Goal: Transaction & Acquisition: Subscribe to service/newsletter

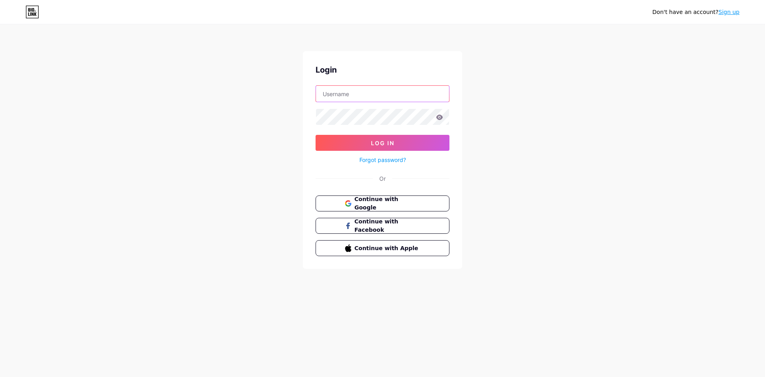
click at [355, 98] on input "text" at bounding box center [382, 94] width 133 height 16
click at [342, 98] on input "text" at bounding box center [382, 94] width 133 height 16
click at [353, 88] on input "text" at bounding box center [382, 94] width 133 height 16
click at [544, 122] on div "Don't have an account? Sign up Login Log In Forgot password? Or Continue with G…" at bounding box center [382, 147] width 765 height 294
click at [379, 90] on input "text" at bounding box center [382, 94] width 133 height 16
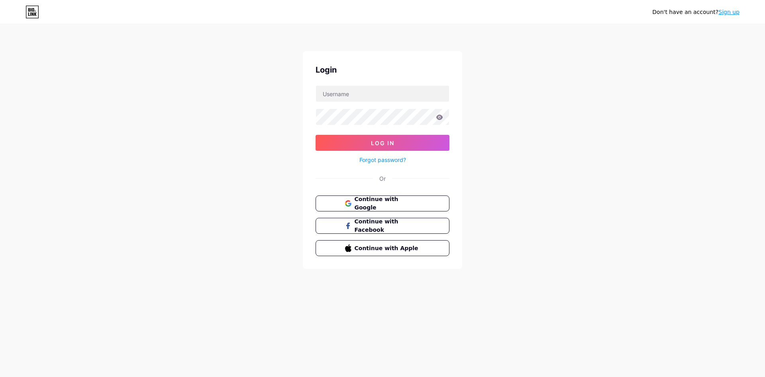
click at [520, 112] on div "Don't have an account? Sign up Login Log In Forgot password? Or Continue with G…" at bounding box center [382, 147] width 765 height 294
click at [410, 98] on input "text" at bounding box center [382, 94] width 133 height 16
paste input "[EMAIL_ADDRESS][DOMAIN_NAME]"
type input "[EMAIL_ADDRESS][DOMAIN_NAME]"
click at [357, 138] on button "Log In" at bounding box center [383, 143] width 134 height 16
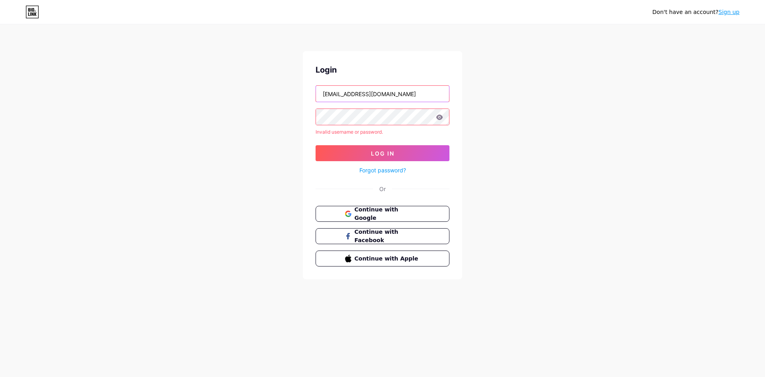
drag, startPoint x: 388, startPoint y: 97, endPoint x: 418, endPoint y: 102, distance: 30.7
click at [416, 102] on div "[EMAIL_ADDRESS][DOMAIN_NAME]" at bounding box center [383, 93] width 134 height 17
click at [428, 111] on form "wl4dofc@biolinkgas.com Invalid username or password. Log In Forgot password?" at bounding box center [383, 130] width 134 height 90
click at [724, 14] on link "Sign up" at bounding box center [728, 12] width 21 height 6
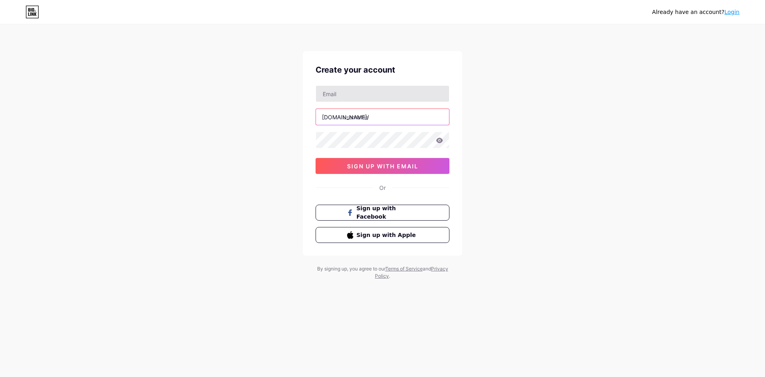
drag, startPoint x: 362, startPoint y: 117, endPoint x: 364, endPoint y: 89, distance: 27.9
click at [362, 117] on input "text" at bounding box center [382, 117] width 133 height 16
click at [364, 89] on input "text" at bounding box center [382, 94] width 133 height 16
paste input "alamak123"
type input "alamak123"
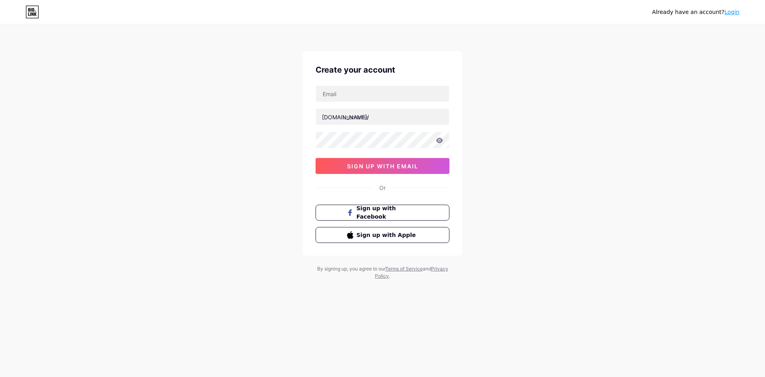
click at [348, 151] on div "bio.link/ sign up with email" at bounding box center [383, 129] width 134 height 88
click at [442, 142] on icon at bounding box center [439, 140] width 7 height 6
click at [440, 140] on icon at bounding box center [439, 139] width 7 height 5
click at [391, 117] on input "text" at bounding box center [382, 117] width 133 height 16
click at [298, 134] on div "Already have an account? Login Create your account bio.link/ 0cAFcWeA6bLd-Ej_6N…" at bounding box center [382, 152] width 765 height 305
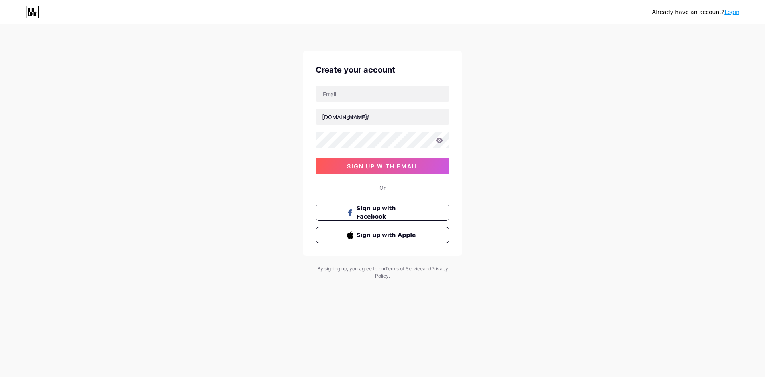
click at [314, 138] on div "Create your account bio.link/ 0cAFcWeA6bLd-Ej_6N9EjjdMCF8PkM4gD5XKlaudVdDxywGGV…" at bounding box center [382, 153] width 159 height 204
click at [401, 115] on input "text" at bounding box center [382, 117] width 133 height 16
click at [375, 114] on input "text" at bounding box center [382, 117] width 133 height 16
click at [369, 115] on input "winlive4dofc" at bounding box center [382, 117] width 133 height 16
type input "winlive4d_ofc"
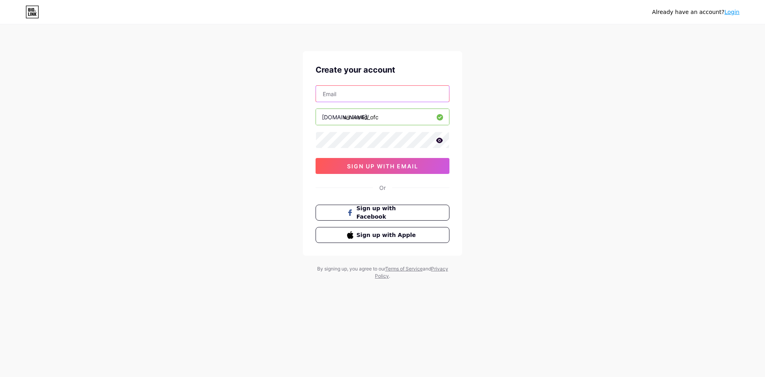
click at [385, 96] on input "text" at bounding box center [382, 94] width 133 height 16
paste input "[EMAIL_ADDRESS][DOMAIN_NAME]"
type input "[EMAIL_ADDRESS][DOMAIN_NAME]"
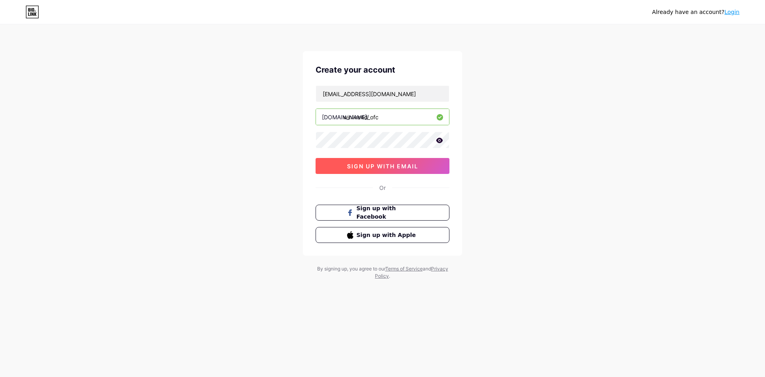
click at [415, 169] on button "sign up with email" at bounding box center [383, 166] width 134 height 16
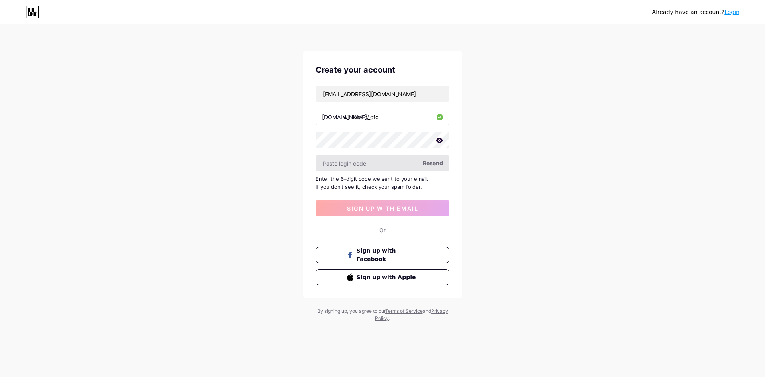
click at [380, 167] on input "text" at bounding box center [382, 163] width 133 height 16
click at [370, 162] on input "text" at bounding box center [382, 163] width 133 height 16
click at [434, 165] on span "Resend" at bounding box center [433, 163] width 20 height 8
click at [370, 165] on input "text" at bounding box center [382, 163] width 133 height 16
paste input "763553"
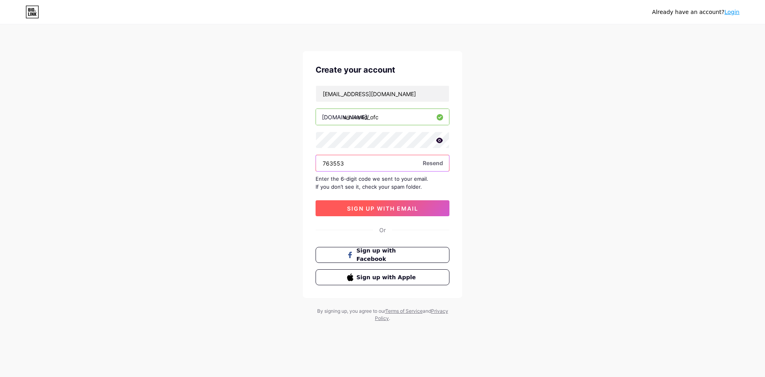
type input "763553"
click at [380, 210] on span "sign up with email" at bounding box center [382, 208] width 71 height 7
drag, startPoint x: 375, startPoint y: 185, endPoint x: 516, endPoint y: 124, distance: 153.7
click at [531, 122] on div "Already have an account? Login Create your account wl4dofc@biolinkgas.com bio.l…" at bounding box center [382, 173] width 765 height 347
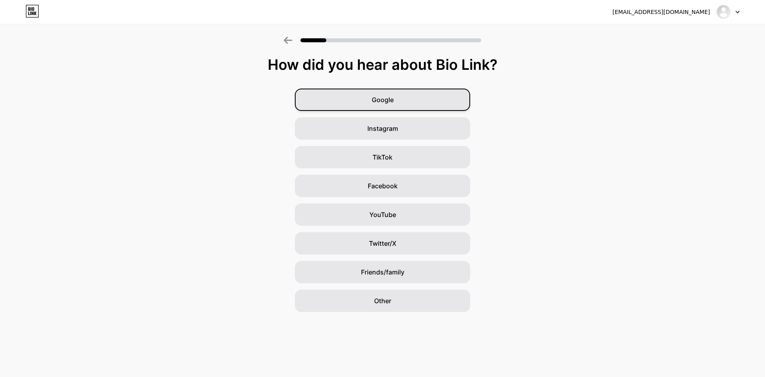
click at [382, 104] on div "Google" at bounding box center [382, 99] width 175 height 22
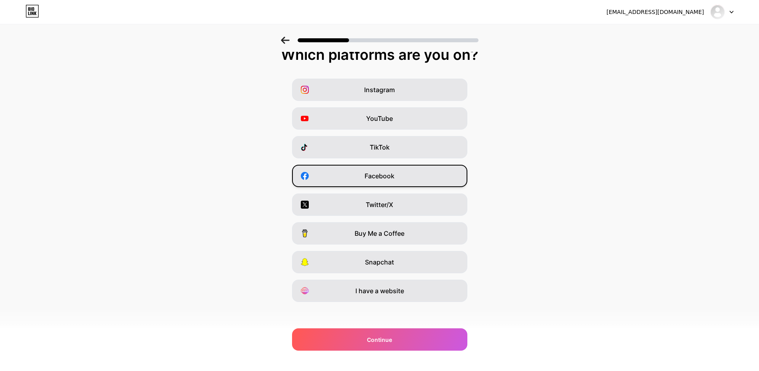
scroll to position [13, 0]
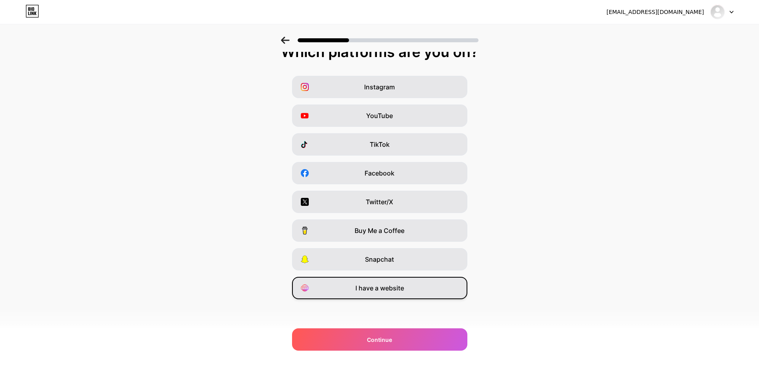
click at [343, 283] on div "I have a website" at bounding box center [379, 288] width 175 height 22
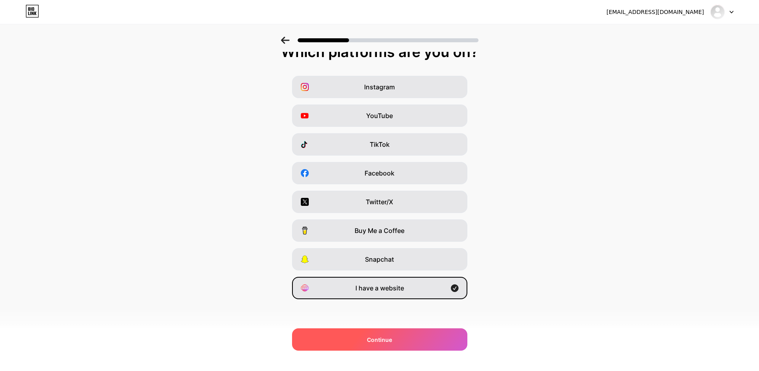
click at [407, 342] on div "Continue" at bounding box center [379, 339] width 175 height 22
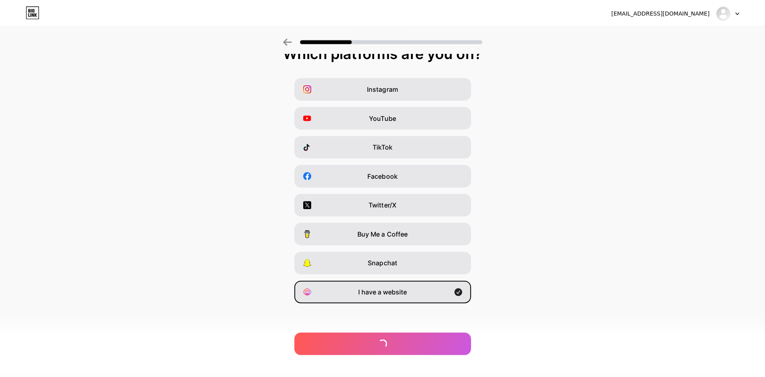
scroll to position [0, 0]
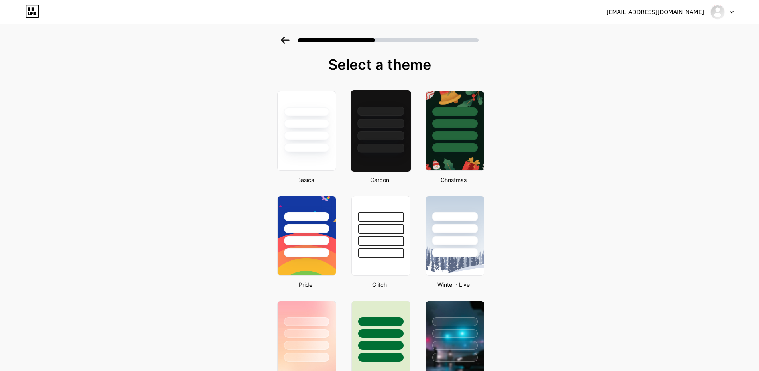
click at [394, 122] on div at bounding box center [380, 123] width 47 height 9
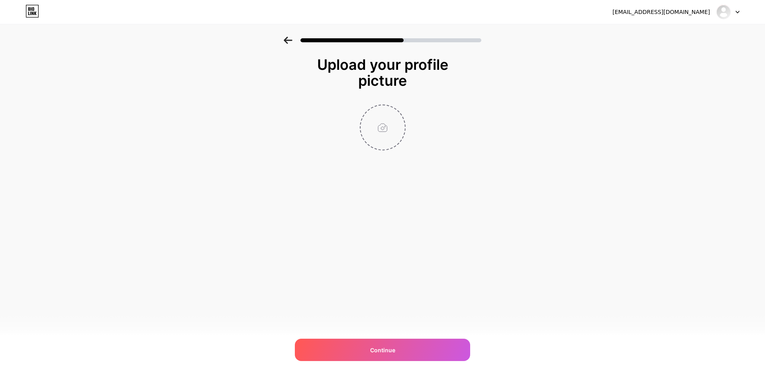
click at [399, 134] on input "file" at bounding box center [383, 127] width 44 height 44
type input "C:\fakepath\winlive4d.png"
click at [139, 229] on div "wl4dofc@biolinkgas.com Logout Link Copied Upload your profile picture Continue" at bounding box center [382, 188] width 765 height 377
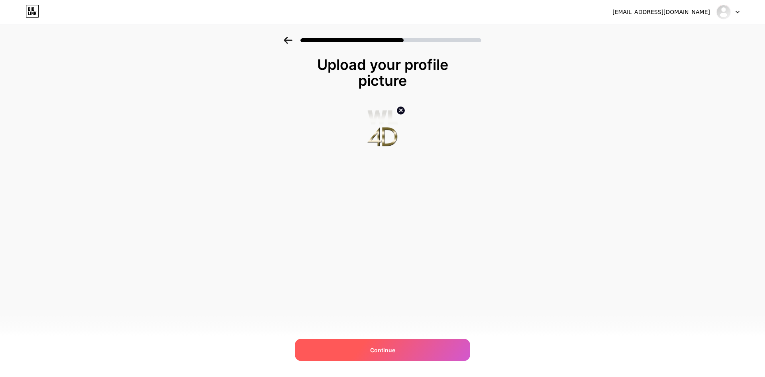
click at [388, 344] on div "Continue" at bounding box center [382, 349] width 175 height 22
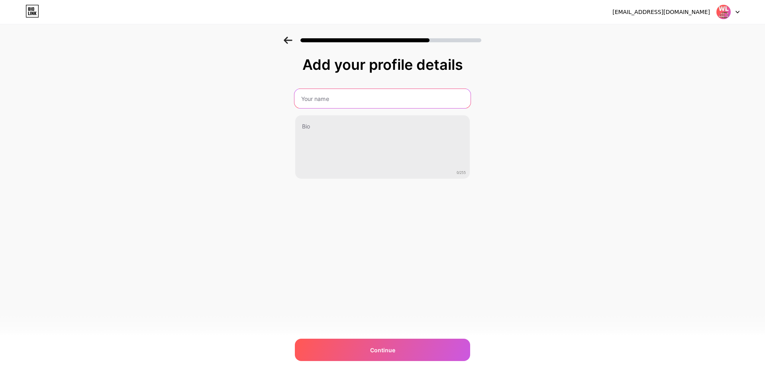
click at [336, 103] on input "text" at bounding box center [382, 98] width 176 height 19
click at [76, 147] on div "Add your profile details WINLIVE4D Official 0/255 Continue Error" at bounding box center [382, 128] width 765 height 182
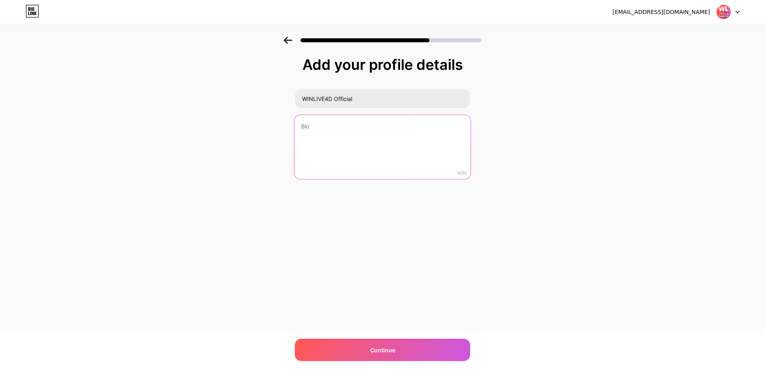
click at [337, 143] on textarea at bounding box center [382, 147] width 176 height 65
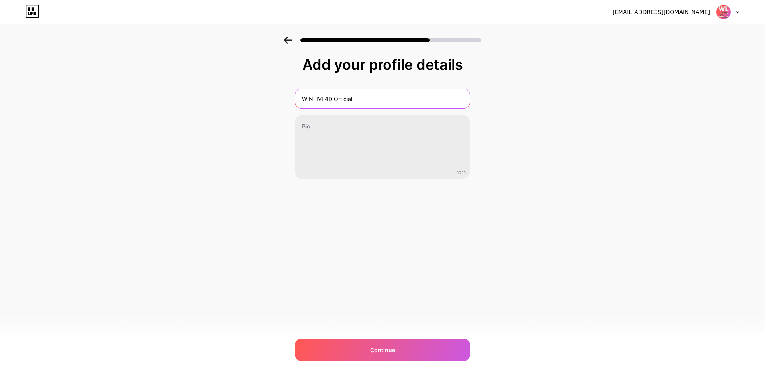
click at [415, 99] on input "WINLIVE4D Official" at bounding box center [382, 98] width 175 height 19
paste input "WINLIVE4D Bio Link – Portal Cepat Menuju Dunia Slot & Bonus Gila!"
click at [366, 100] on input "WINLIVE4D Official" at bounding box center [382, 98] width 176 height 19
paste input "Bio Link – Portal Cepat Menuju Dunia Slot & Bonus Gila!"
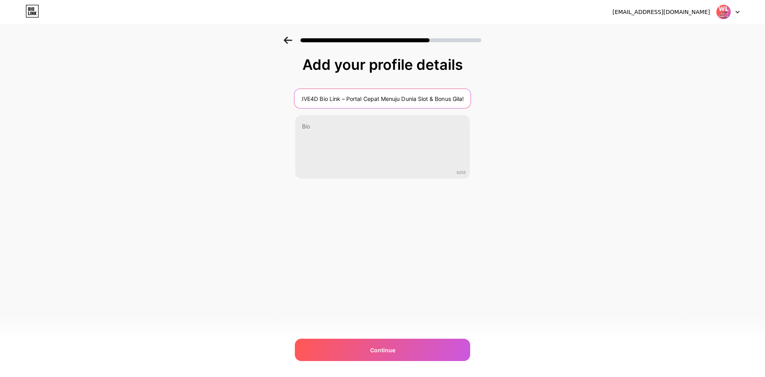
click at [333, 98] on input "WINLIVE4D Bio Link – Portal Cepat Menuju Dunia Slot & Bonus Gila!" at bounding box center [382, 98] width 176 height 19
click at [321, 101] on input "WINLIVE4D Bio Link – Portal Cepat Menuju Dunia Slot & Bonus Gila!" at bounding box center [382, 98] width 176 height 19
type input "WINLIVE4D – Portal Cepat Menuju Dunia Slot & Bonus Gila!"
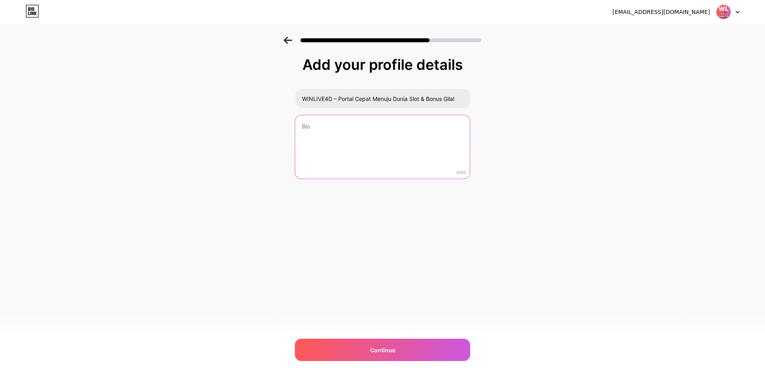
click at [424, 155] on textarea at bounding box center [382, 147] width 175 height 64
paste textarea "Satu klik di bio.link WINLIVE4D, langsung ke semua promo dan link game terperca…"
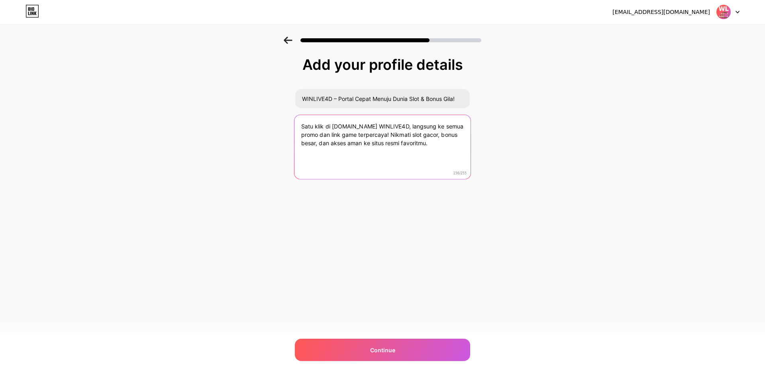
click at [342, 126] on textarea "Satu klik di bio.link WINLIVE4D, langsung ke semua promo dan link game terperca…" at bounding box center [382, 147] width 176 height 65
click at [334, 126] on textarea "Satu klik di bio.link WINLIVE4D, langsung ke semua promo dan link game terperca…" at bounding box center [382, 147] width 176 height 65
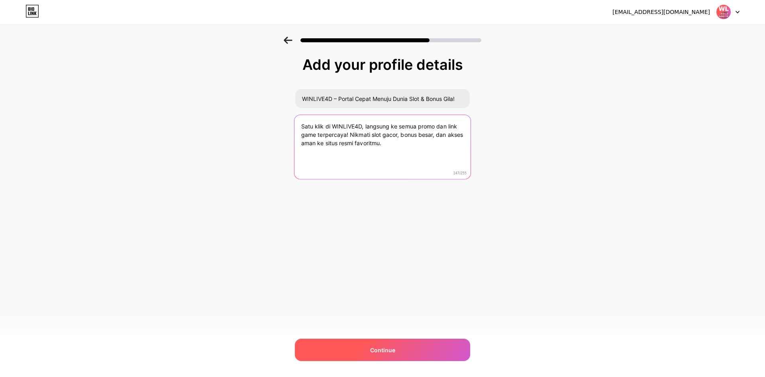
type textarea "Satu klik di WINLIVE4D, langsung ke semua promo dan link game terpercaya! Nikma…"
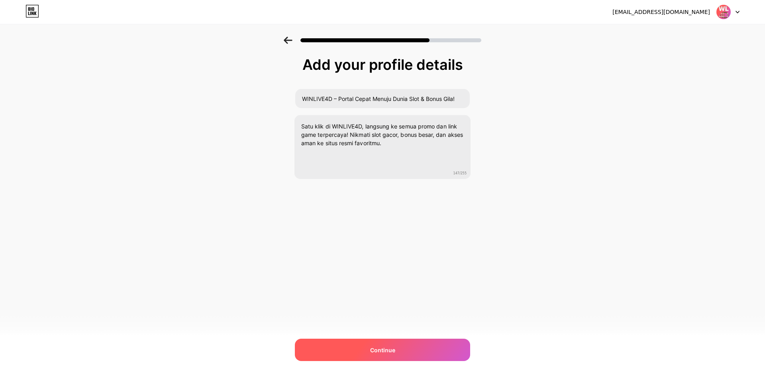
click at [390, 350] on span "Continue" at bounding box center [382, 349] width 25 height 8
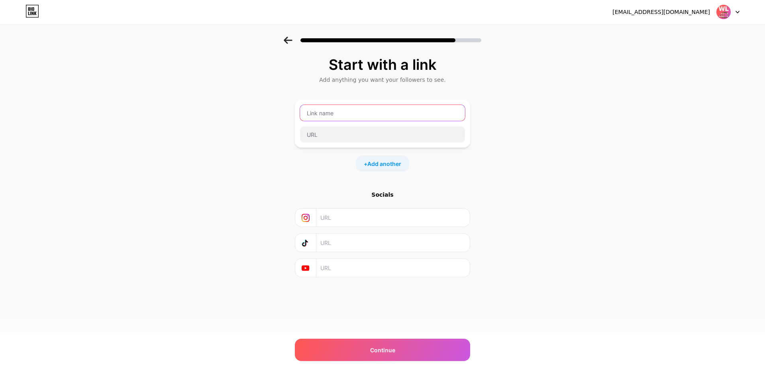
click at [347, 108] on input "text" at bounding box center [382, 113] width 165 height 16
click at [347, 112] on input "text" at bounding box center [382, 113] width 165 height 16
type input "WINLIVE4D"
click at [386, 139] on input "text" at bounding box center [382, 134] width 165 height 16
paste input "https://winlive4d.app/"
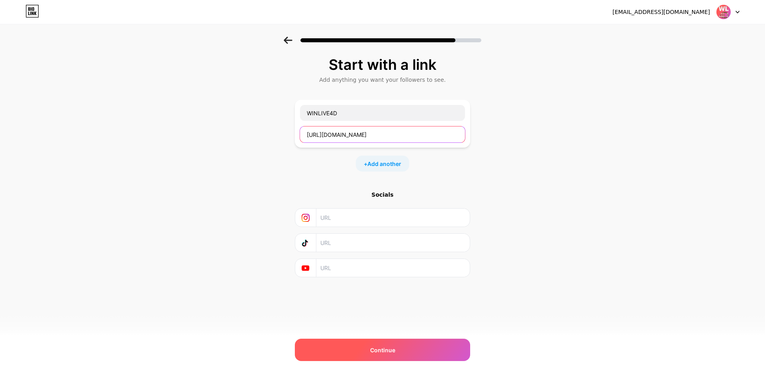
type input "https://winlive4d.app/"
click at [385, 349] on span "Continue" at bounding box center [382, 349] width 25 height 8
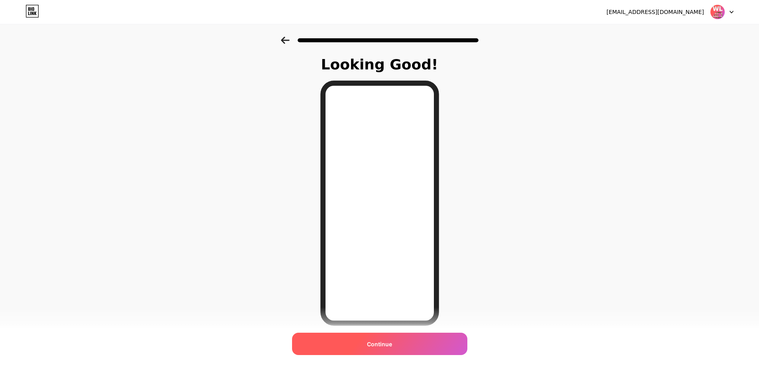
click at [383, 343] on span "Continue" at bounding box center [379, 344] width 25 height 8
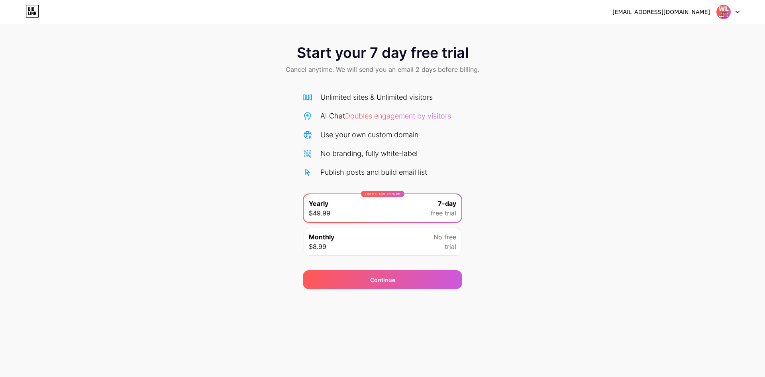
click at [397, 241] on div "Monthly $8.99 No free trial" at bounding box center [383, 242] width 158 height 28
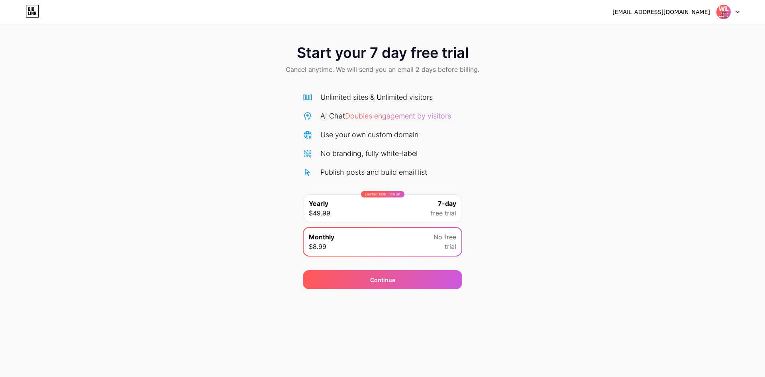
click at [253, 50] on div "Start your 7 day free trial Cancel anytime. We will send you an email 2 days be…" at bounding box center [382, 60] width 765 height 47
click at [723, 14] on img at bounding box center [723, 11] width 15 height 15
click at [217, 18] on div "[EMAIL_ADDRESS][DOMAIN_NAME] Logout" at bounding box center [382, 12] width 765 height 14
click at [29, 14] on icon at bounding box center [33, 11] width 14 height 13
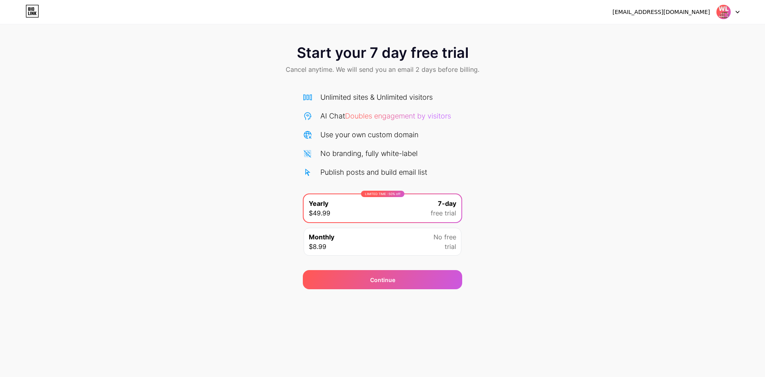
click at [726, 20] on div "[EMAIL_ADDRESS][DOMAIN_NAME] Logout" at bounding box center [382, 12] width 765 height 24
click at [728, 15] on img at bounding box center [723, 11] width 15 height 15
click at [719, 9] on img at bounding box center [723, 11] width 15 height 15
click at [194, 118] on div "Start your 7 day free trial Cancel anytime. We will send you an email 2 days be…" at bounding box center [382, 163] width 765 height 252
click at [721, 15] on img at bounding box center [723, 11] width 15 height 15
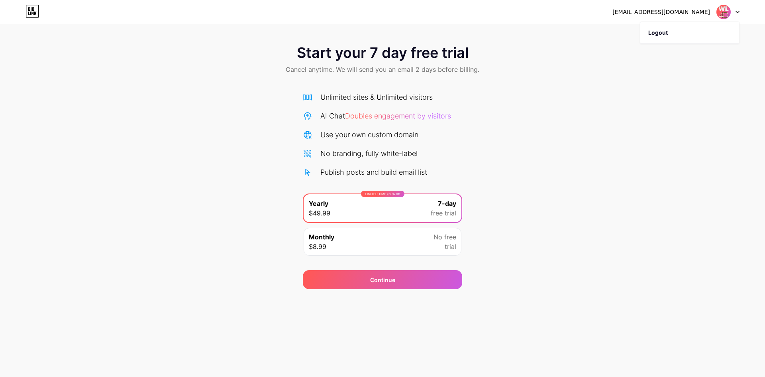
click at [314, 40] on div "Start your 7 day free trial Cancel anytime. We will send you an email 2 days be…" at bounding box center [382, 60] width 765 height 47
click at [371, 239] on div "Monthly $8.99 No free trial" at bounding box center [383, 242] width 158 height 28
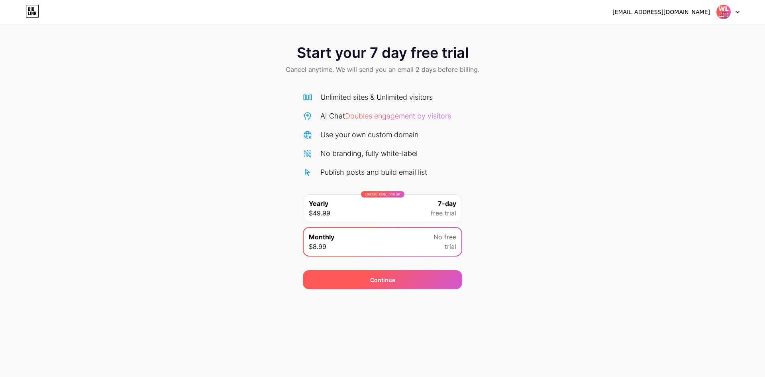
click at [369, 277] on div "Continue" at bounding box center [382, 279] width 159 height 19
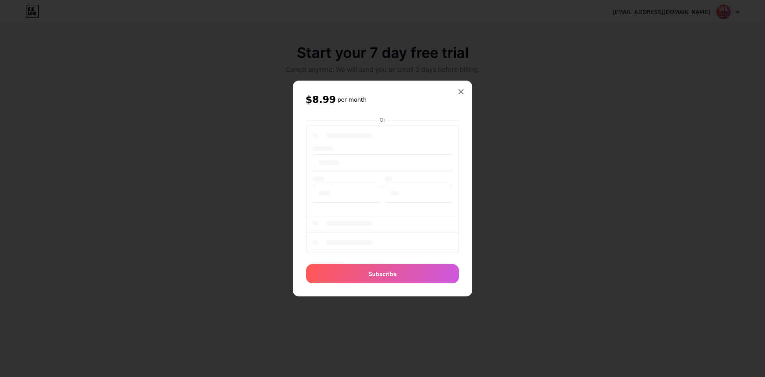
click at [462, 155] on div "$8.99 per month Or Subscribe" at bounding box center [382, 188] width 179 height 216
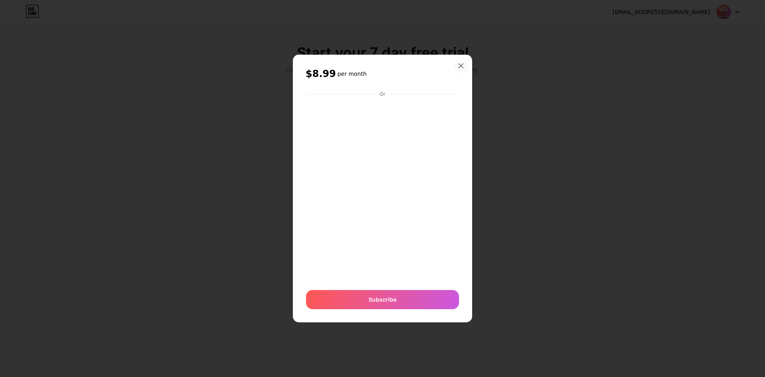
click at [464, 55] on div "$8.99 per month Or Subscribe" at bounding box center [382, 188] width 179 height 267
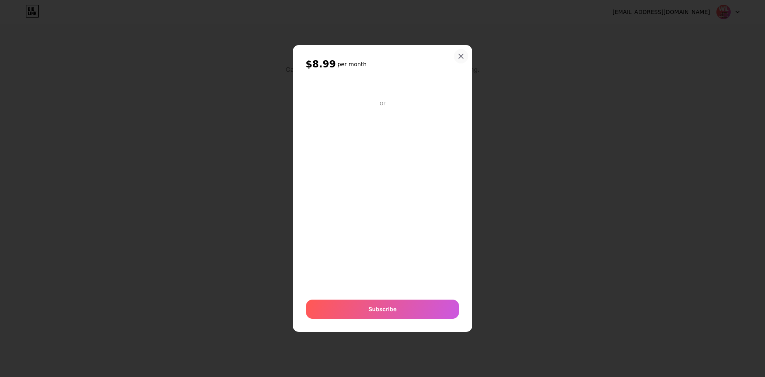
click at [462, 59] on icon at bounding box center [461, 56] width 6 height 6
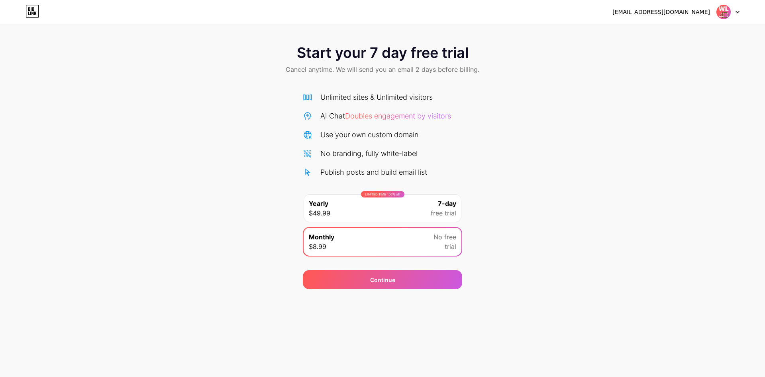
click at [105, 0] on html "wl4dofc@biolinkgas.com Logout Link Copied Start your 7 day free trial Cancel an…" at bounding box center [382, 188] width 765 height 377
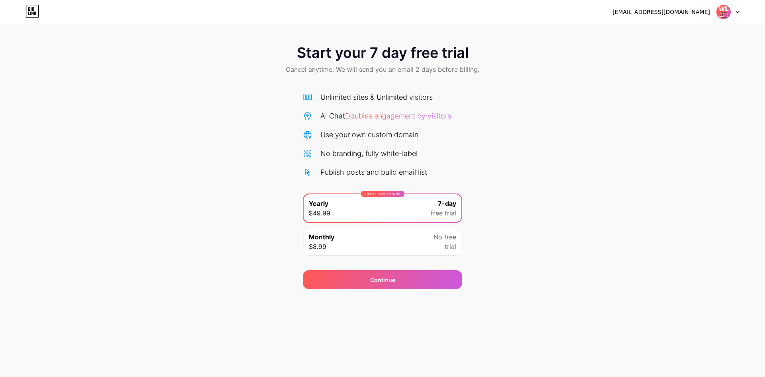
click at [725, 15] on img at bounding box center [723, 11] width 15 height 15
drag, startPoint x: 644, startPoint y: 14, endPoint x: 708, endPoint y: 12, distance: 63.8
click at [708, 12] on div "[EMAIL_ADDRESS][DOMAIN_NAME] Logout" at bounding box center [382, 12] width 765 height 14
copy div "[EMAIL_ADDRESS][DOMAIN_NAME]"
